Goal: Information Seeking & Learning: Learn about a topic

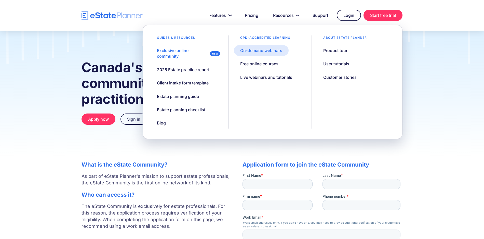
click at [265, 52] on div "On-demand webinars" at bounding box center [261, 51] width 42 height 6
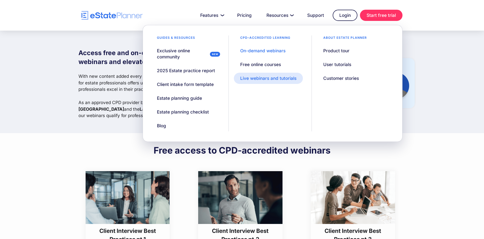
click at [264, 78] on div "Live webinars and tutorials" at bounding box center [268, 78] width 56 height 6
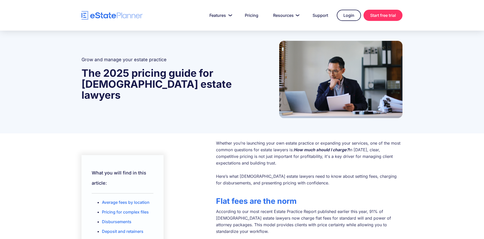
click at [244, 165] on p "Whether you’re launching your own estate practice or expanding your services, o…" at bounding box center [309, 163] width 186 height 46
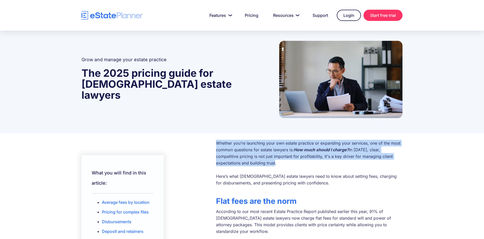
drag, startPoint x: 243, startPoint y: 166, endPoint x: 213, endPoint y: 145, distance: 35.8
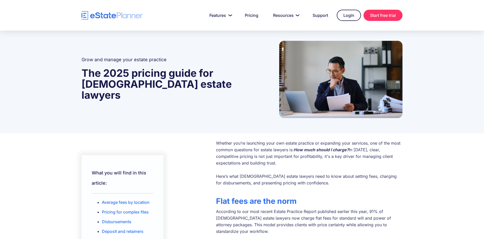
click at [317, 184] on p "Whether you’re launching your own estate practice or expanding your services, o…" at bounding box center [309, 163] width 186 height 46
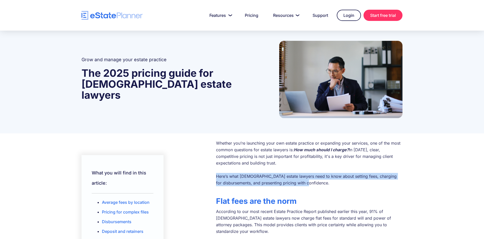
drag, startPoint x: 324, startPoint y: 184, endPoint x: 211, endPoint y: 177, distance: 113.3
copy p "Here’s what [DEMOGRAPHIC_DATA] estate lawyers need to know about setting fees, …"
